Goal: Task Accomplishment & Management: Use online tool/utility

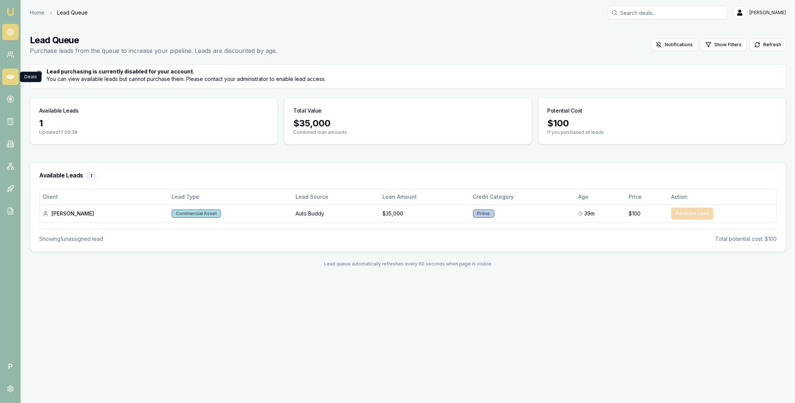
click at [12, 76] on icon at bounding box center [10, 77] width 7 height 4
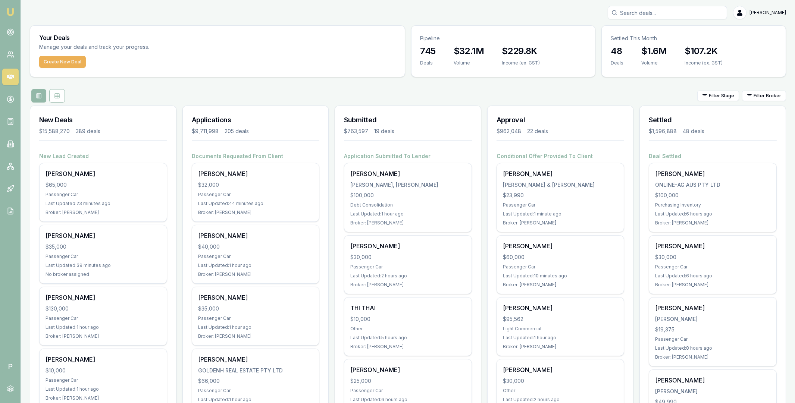
click at [382, 91] on div "Filter Stage Filter Broker" at bounding box center [408, 95] width 756 height 13
click at [759, 95] on html "Emu Broker P Matt Leeburn Toggle Menu Your Deals Manage your deals and track yo…" at bounding box center [397, 201] width 795 height 403
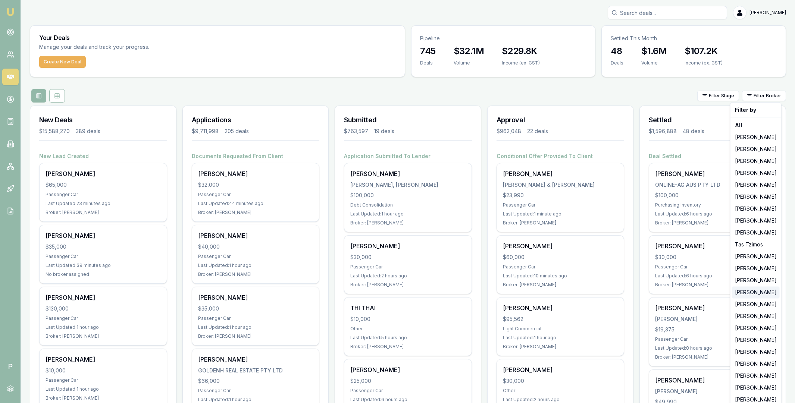
click at [745, 293] on div "[PERSON_NAME]" at bounding box center [756, 293] width 48 height 12
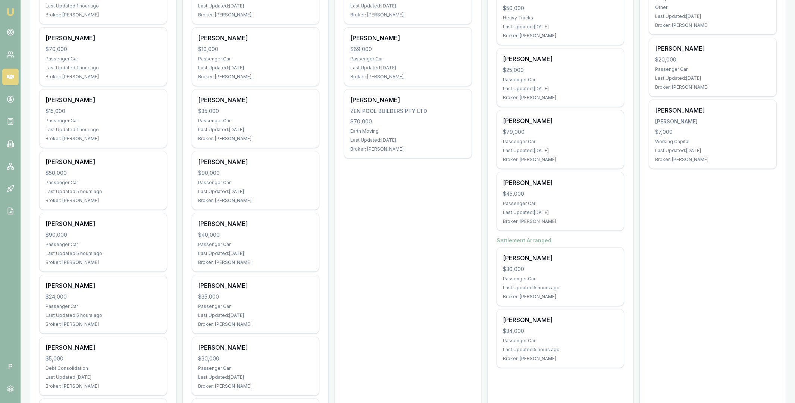
scroll to position [347, 0]
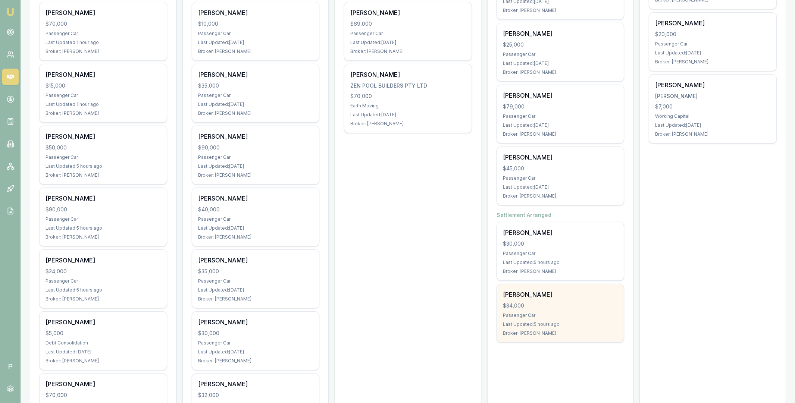
click at [584, 300] on div "David Urwin $34,000 Passenger Car Last Updated: 5 hours ago Broker: Erin Shield" at bounding box center [560, 313] width 127 height 58
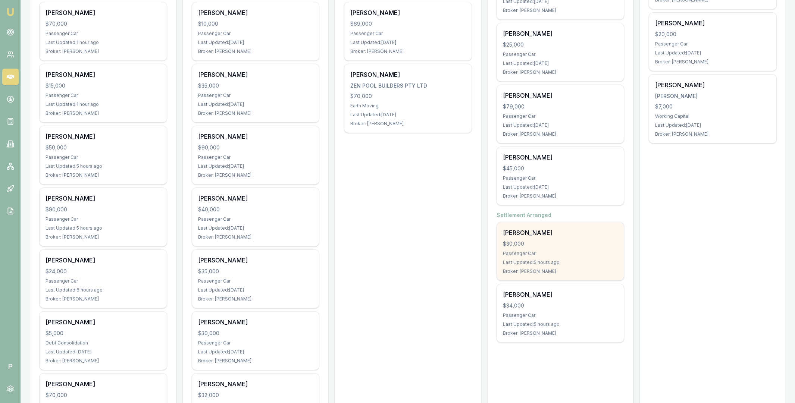
click at [574, 235] on div "[PERSON_NAME]" at bounding box center [560, 232] width 115 height 9
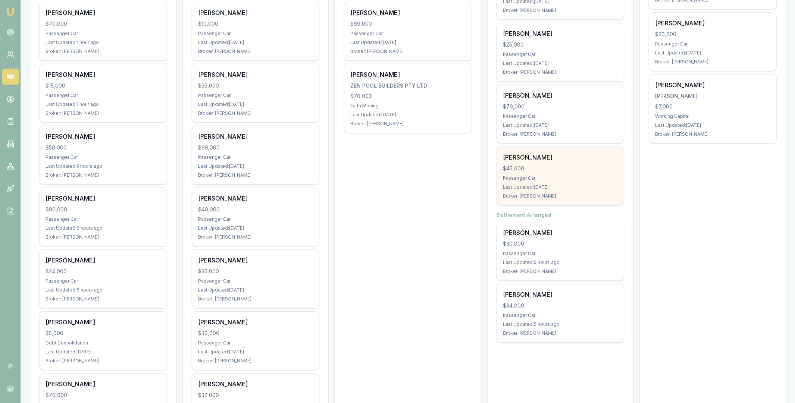
scroll to position [230, 0]
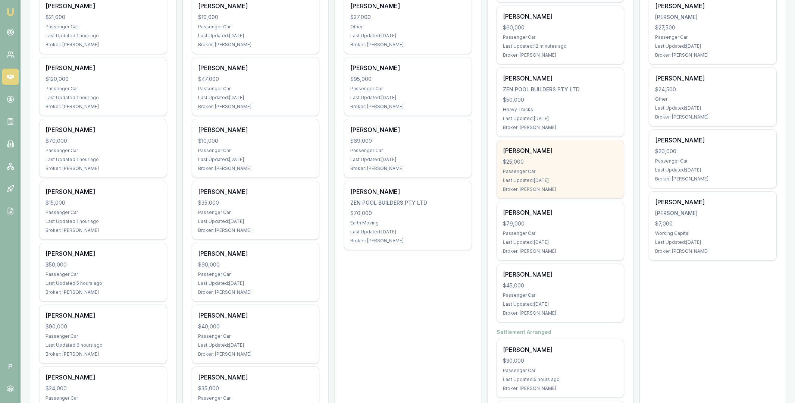
click at [562, 157] on div "Sylvia Hood $25,000 Passenger Car Last Updated: 5 days ago Broker: Erin Shield" at bounding box center [560, 169] width 127 height 58
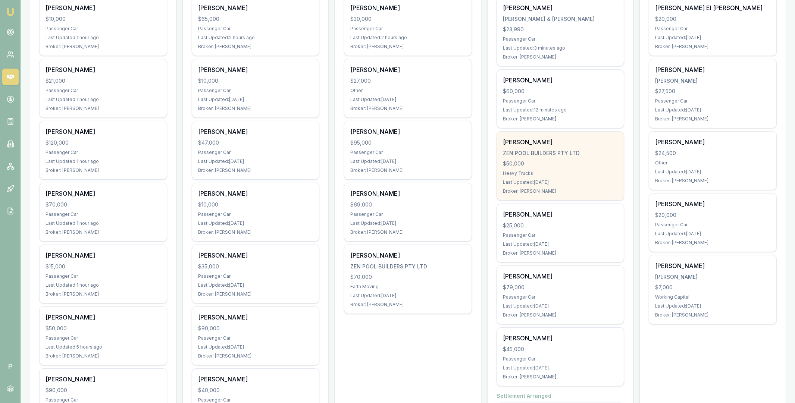
scroll to position [103, 0]
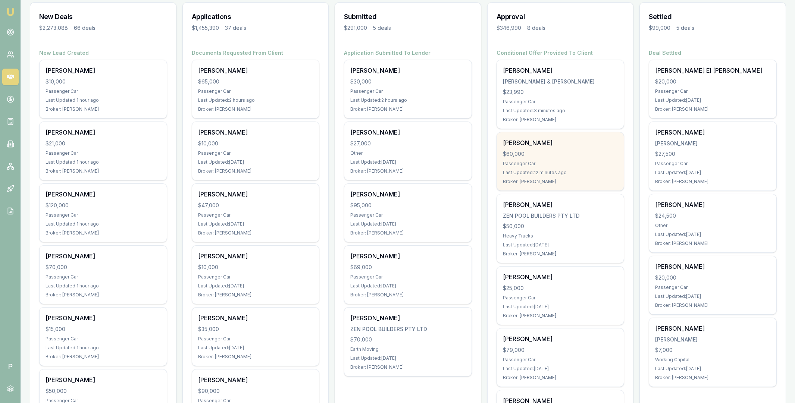
click at [552, 151] on div "$60,000" at bounding box center [560, 153] width 115 height 7
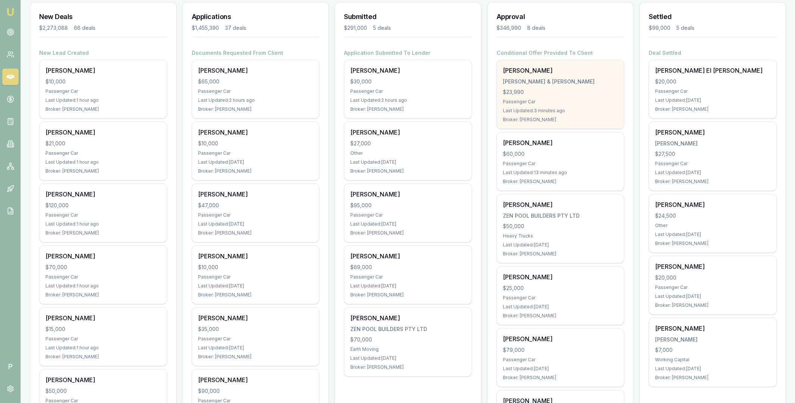
click at [562, 85] on div "SALLY EDWARDS R.D EDWARDS & S EDWARDS $23,990 Passenger Car Last Updated: 3 min…" at bounding box center [560, 94] width 127 height 69
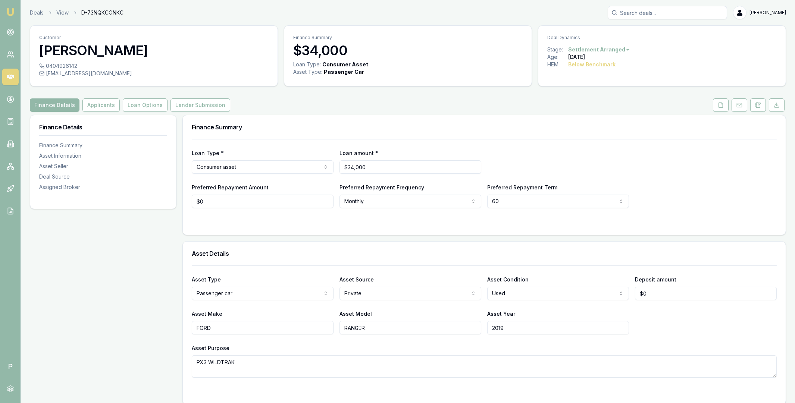
click at [260, 103] on div "Finance Details Applicants Loan Options Lender Submission" at bounding box center [408, 105] width 756 height 13
click at [206, 102] on button "Lender Submission" at bounding box center [201, 105] width 60 height 13
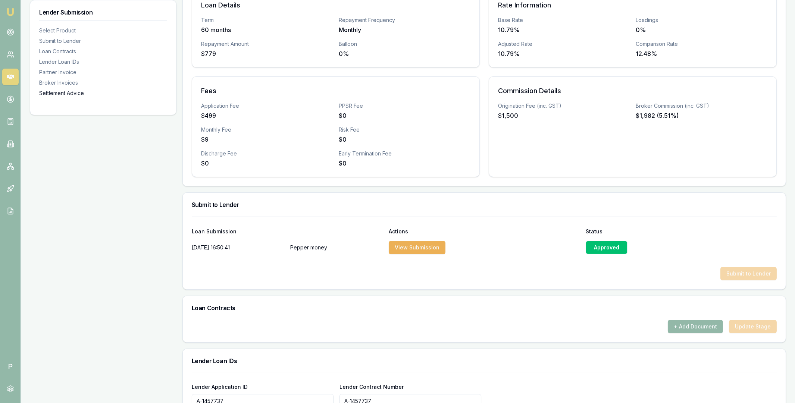
scroll to position [99, 0]
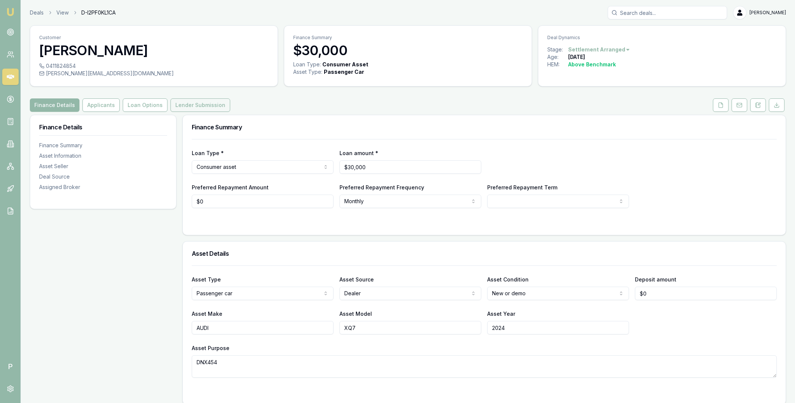
click at [205, 106] on button "Lender Submission" at bounding box center [201, 105] width 60 height 13
click at [190, 105] on button "Lender Submission" at bounding box center [201, 105] width 60 height 13
click at [181, 105] on button "Lender Submission" at bounding box center [201, 105] width 60 height 13
click at [181, 107] on button "Lender Submission" at bounding box center [201, 105] width 60 height 13
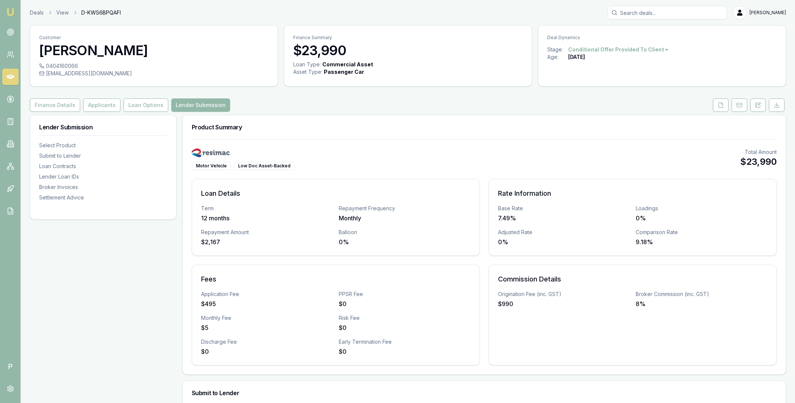
click at [10, 79] on icon at bounding box center [10, 76] width 7 height 7
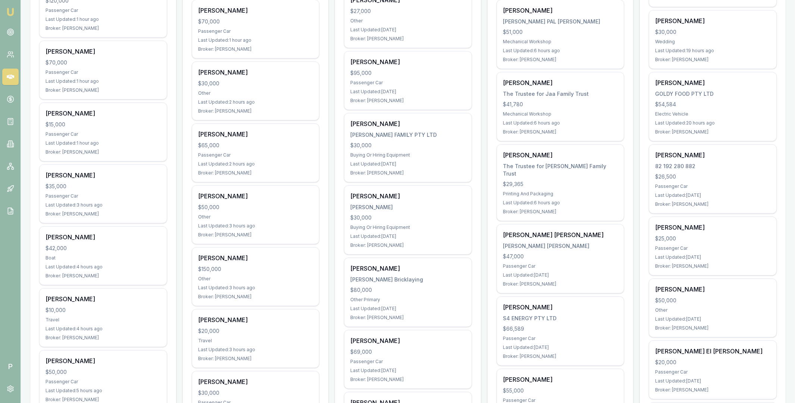
scroll to position [513, 0]
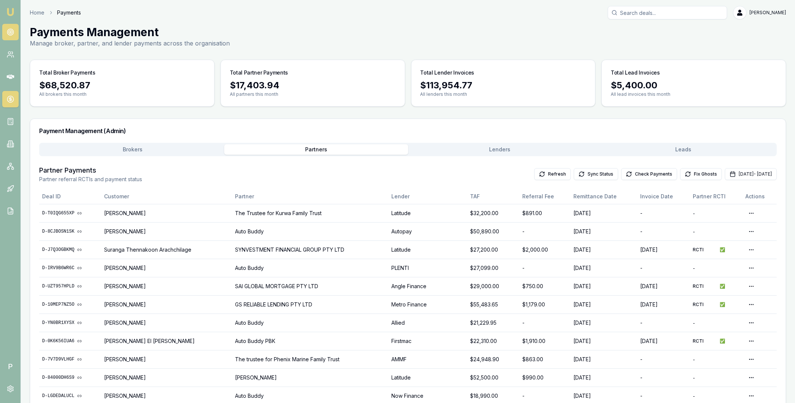
click at [8, 29] on icon at bounding box center [10, 31] width 7 height 7
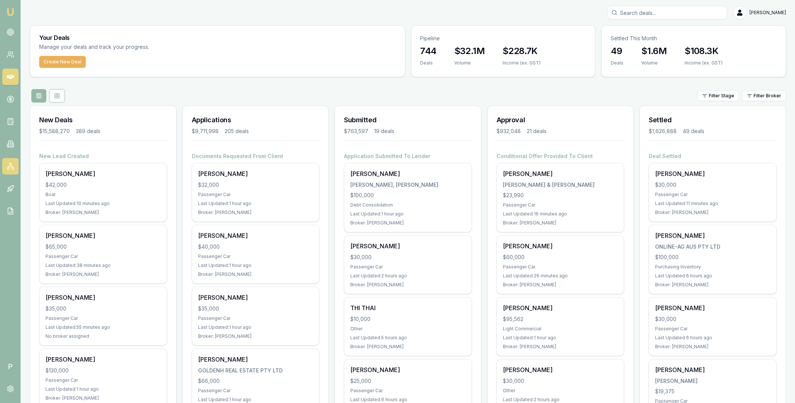
click at [10, 166] on icon at bounding box center [10, 165] width 0 height 1
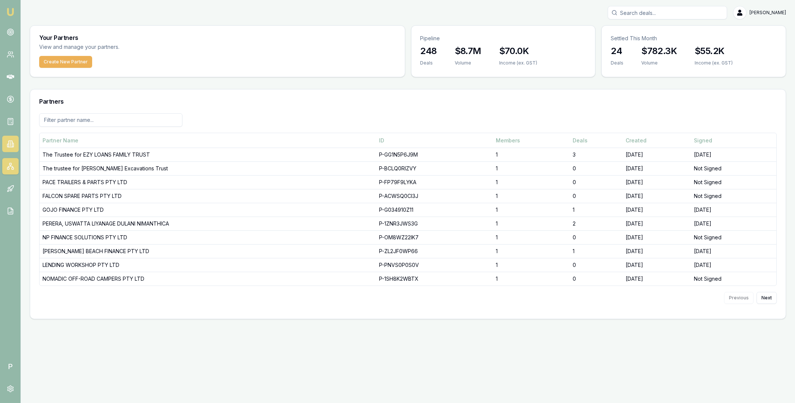
click at [10, 143] on icon at bounding box center [10, 143] width 1 height 0
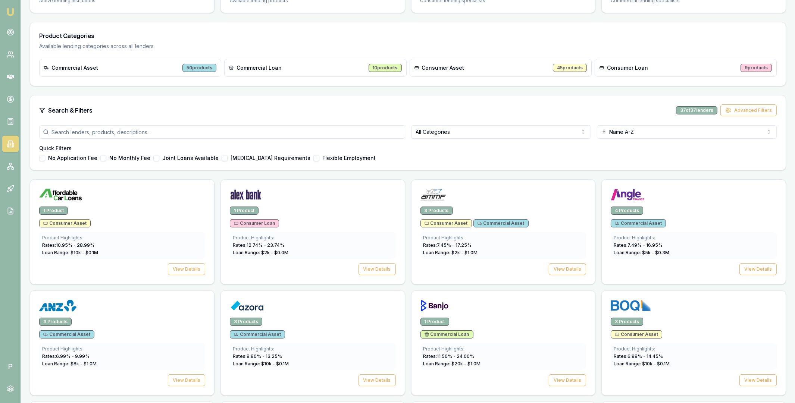
scroll to position [116, 0]
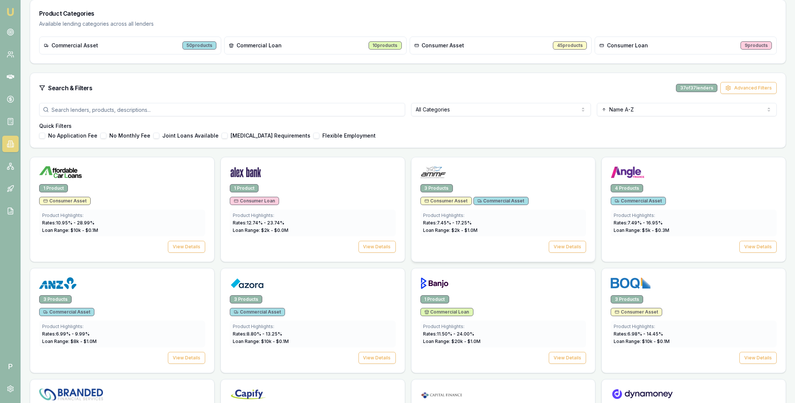
click at [439, 175] on img at bounding box center [434, 172] width 26 height 12
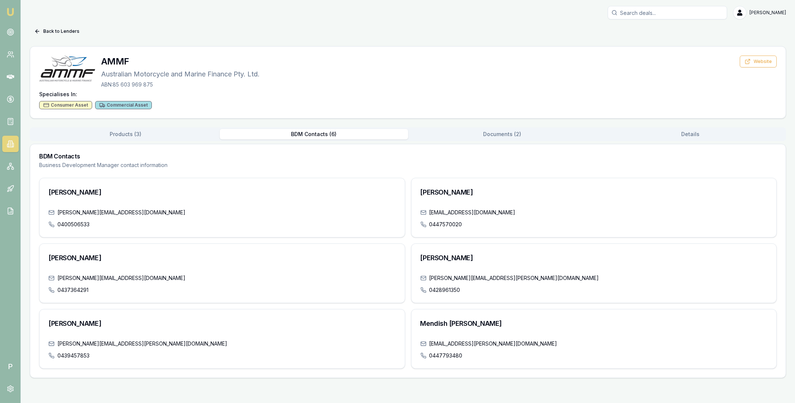
click at [316, 132] on button "BDM Contacts ( 6 )" at bounding box center [314, 134] width 188 height 10
